Goal: Task Accomplishment & Management: Use online tool/utility

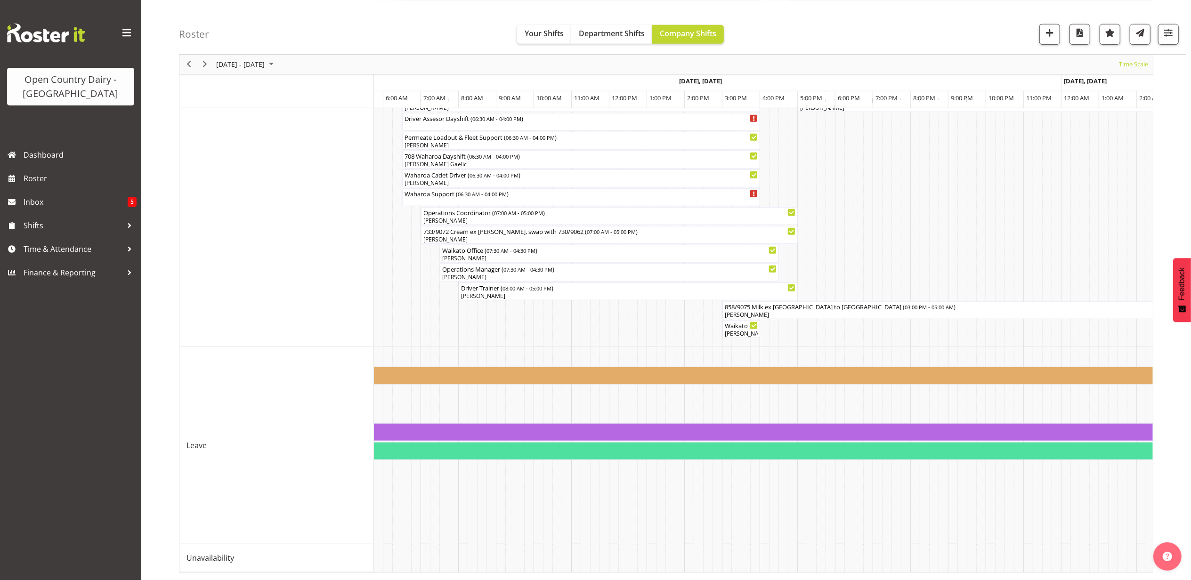
scroll to position [0, 2350]
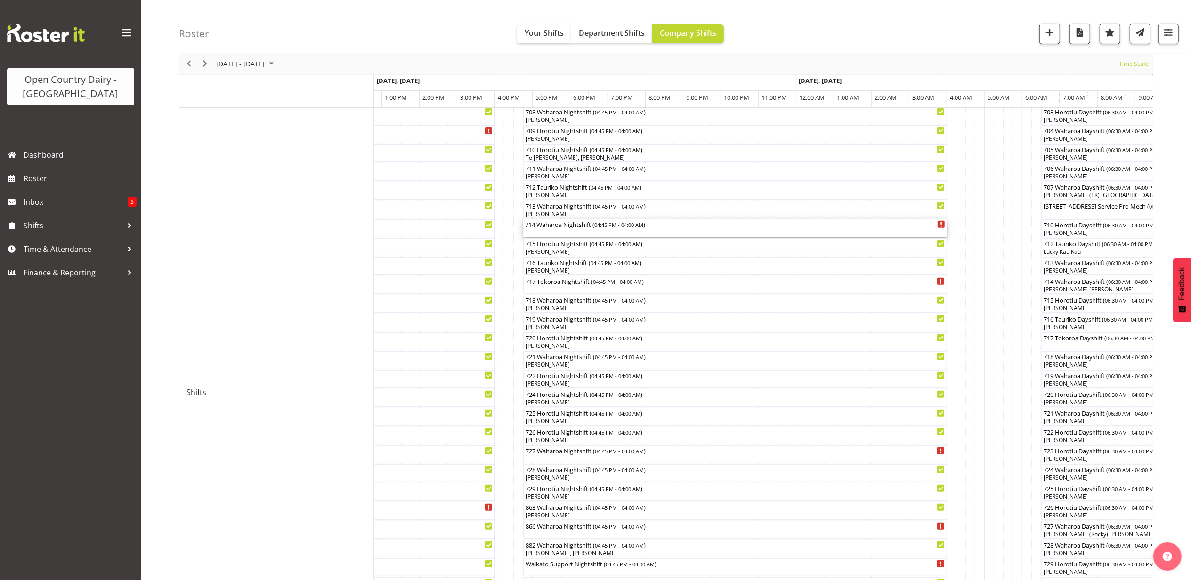
click at [543, 235] on div "714 Waharoa Nightshift ( 04:45 PM - 04:00 AM )" at bounding box center [735, 229] width 420 height 18
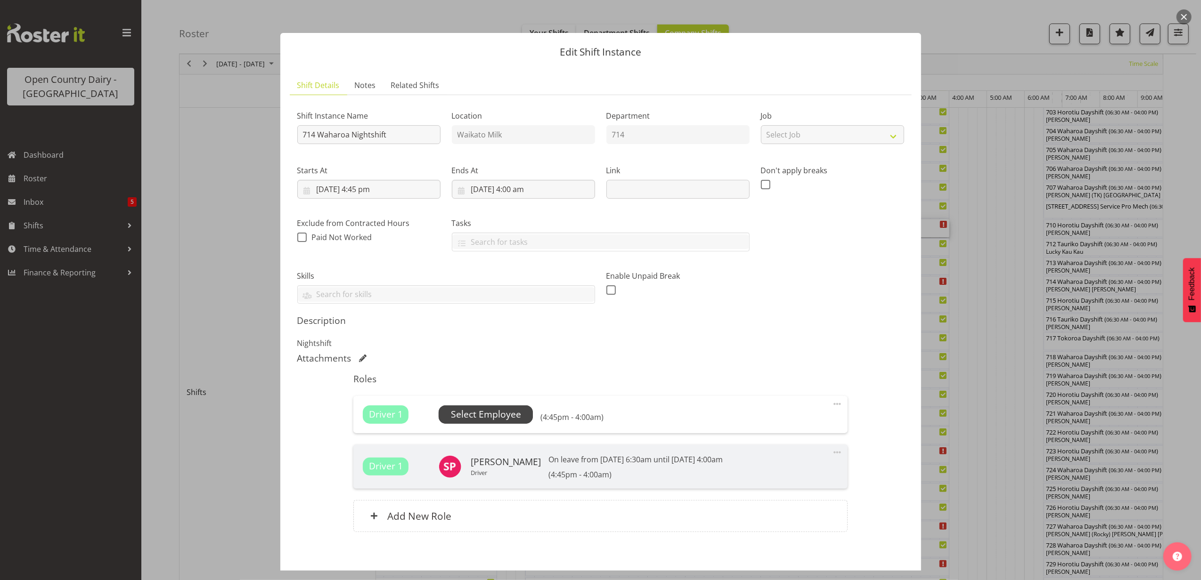
click at [513, 410] on span "Select Employee" at bounding box center [486, 415] width 70 height 14
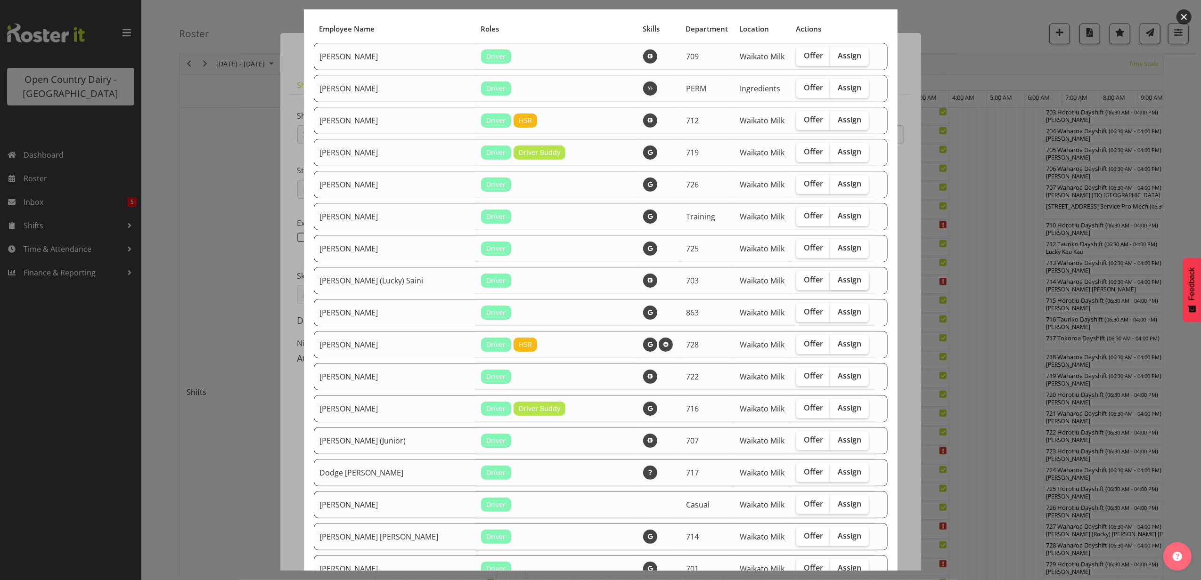
click at [838, 275] on span "Assign" at bounding box center [850, 279] width 24 height 9
click at [831, 277] on input "Assign" at bounding box center [833, 280] width 6 height 6
checkbox input "true"
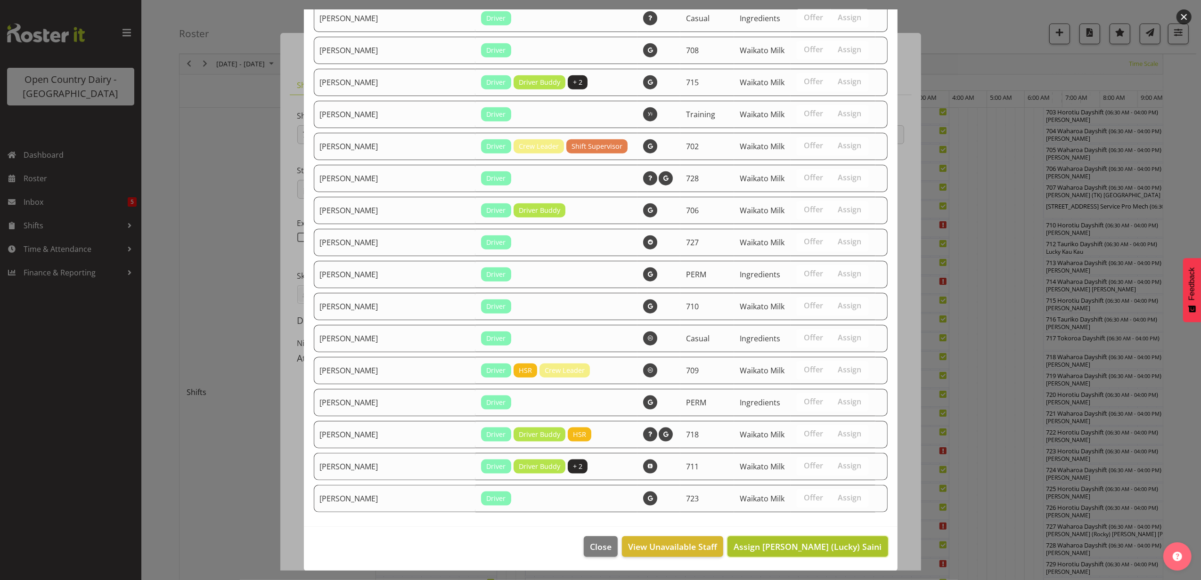
click at [805, 539] on button "Assign [PERSON_NAME] (Lucky) Saini" at bounding box center [807, 547] width 160 height 21
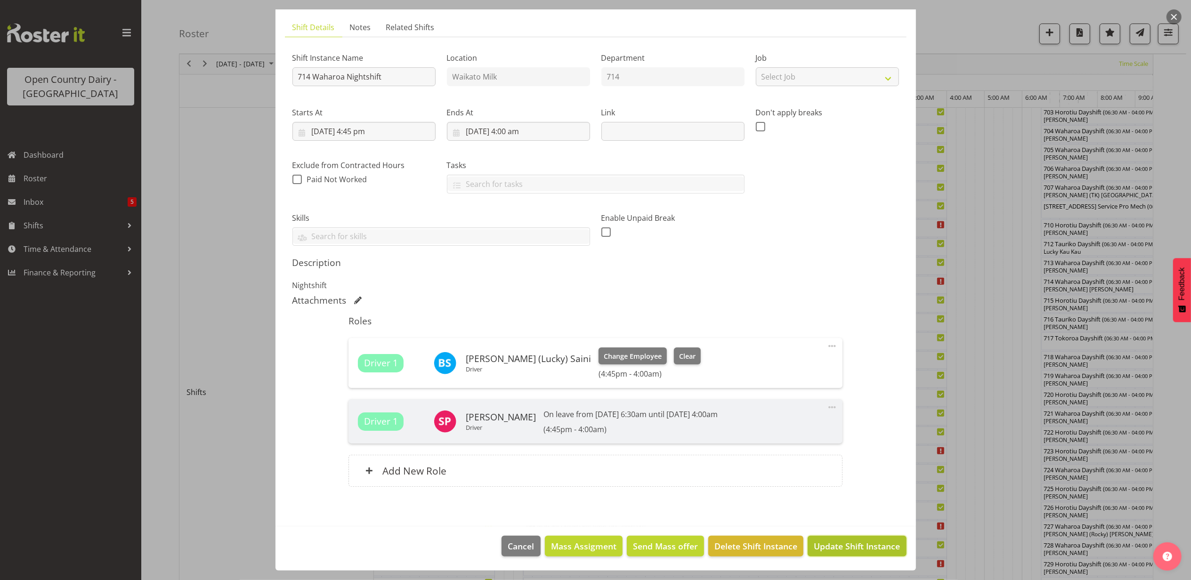
click at [845, 547] on span "Update Shift Instance" at bounding box center [857, 546] width 86 height 12
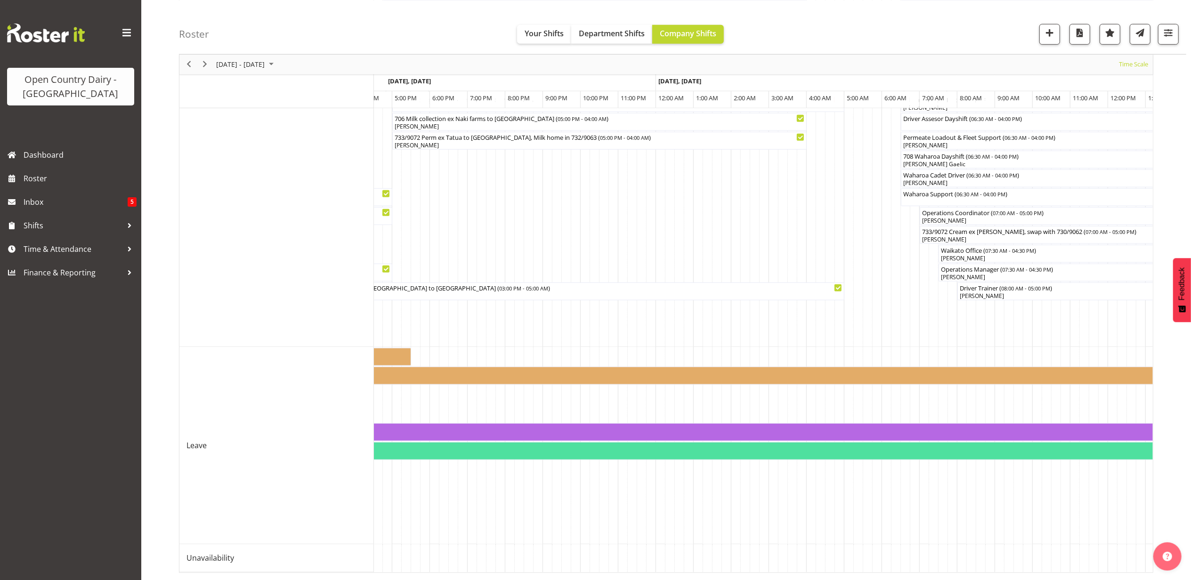
scroll to position [0, 1469]
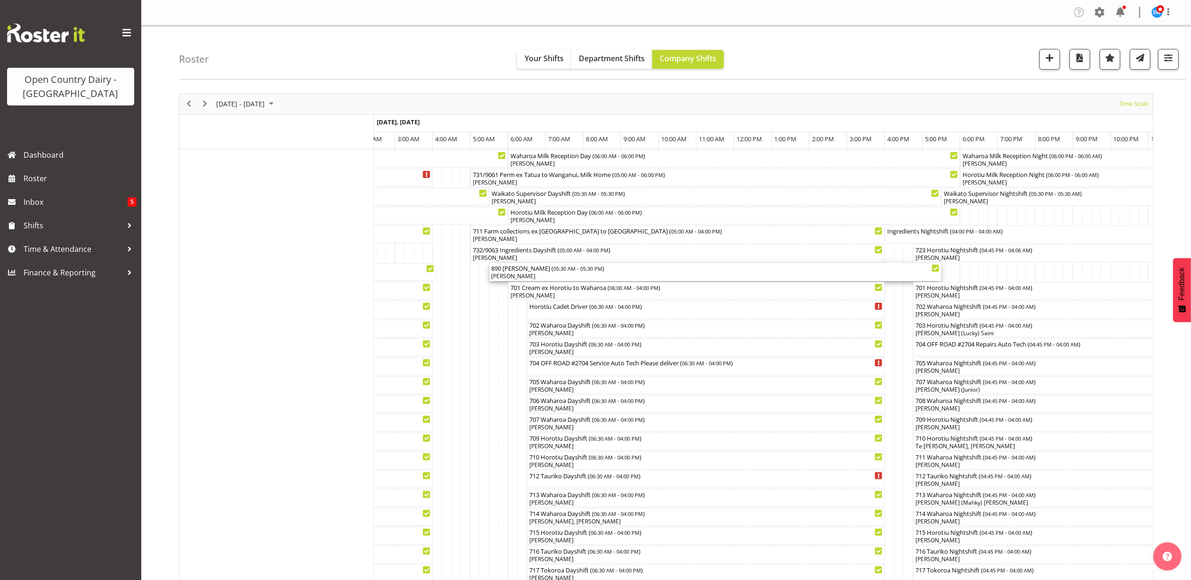
drag, startPoint x: 577, startPoint y: 303, endPoint x: 800, endPoint y: 275, distance: 225.1
click at [800, 275] on div "[PERSON_NAME]" at bounding box center [715, 276] width 449 height 8
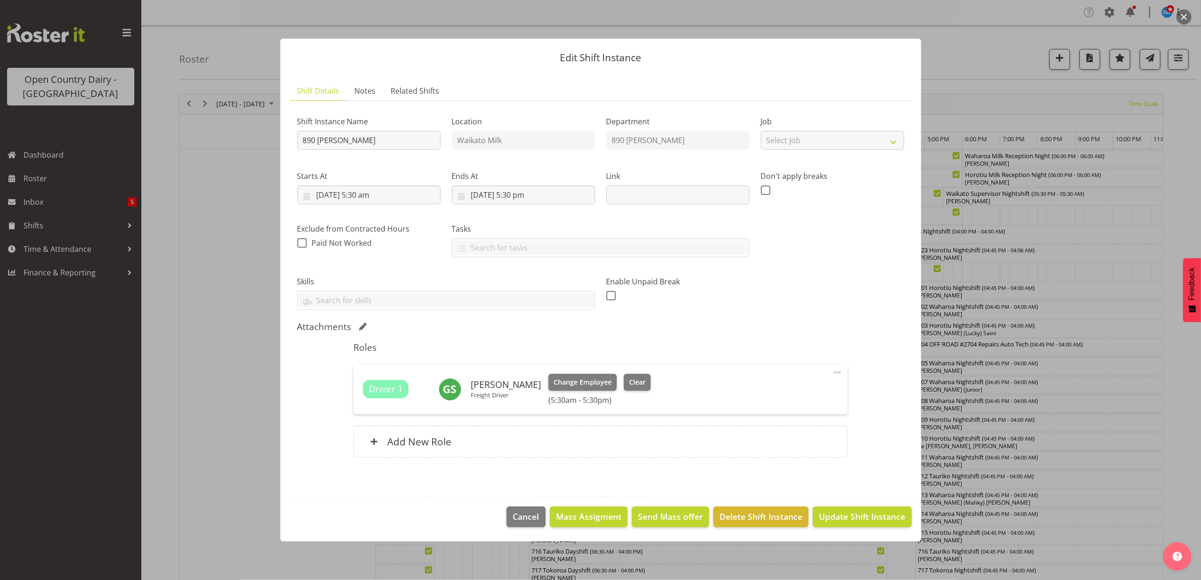
click at [1179, 14] on button "button" at bounding box center [1183, 16] width 15 height 15
